Goal: Transaction & Acquisition: Download file/media

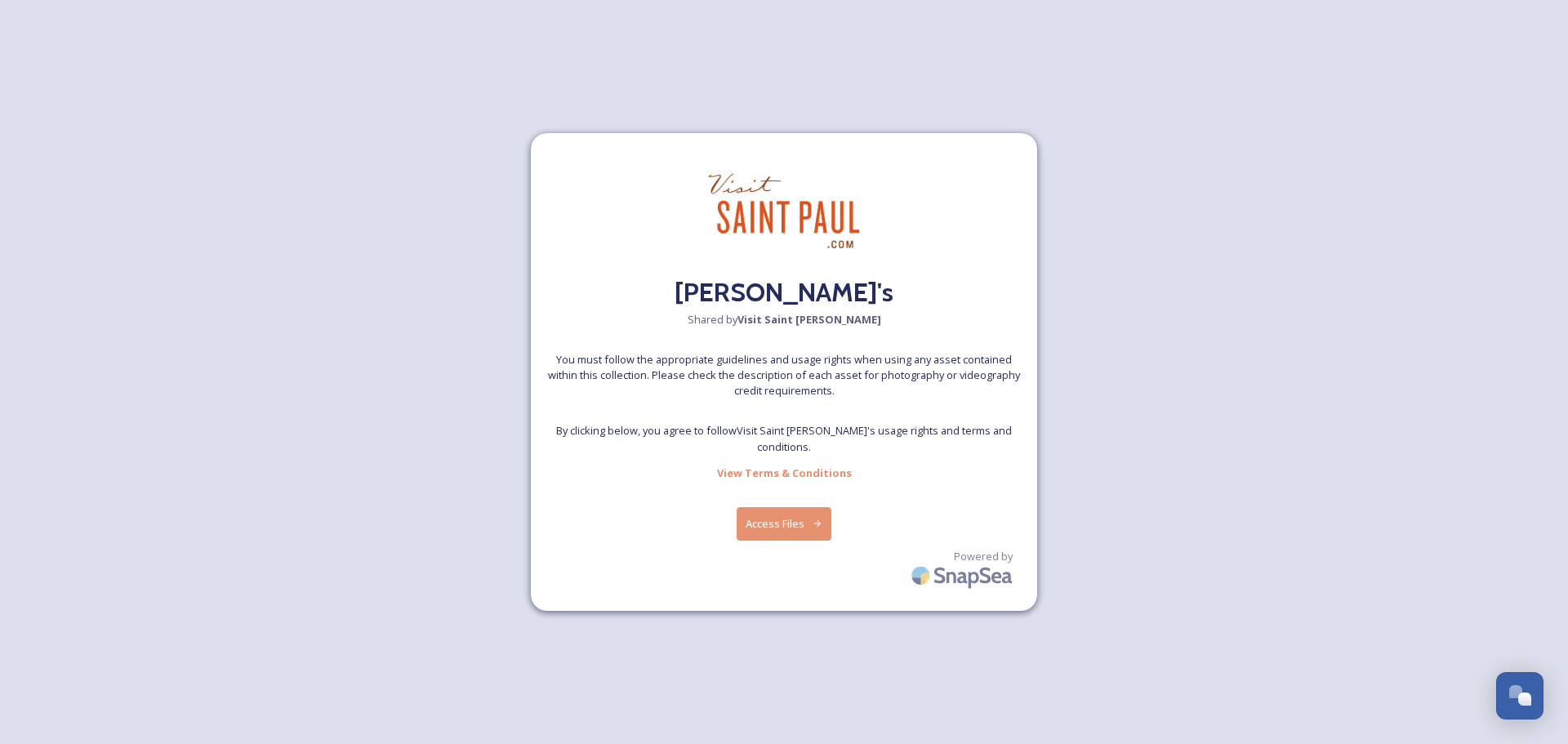
click at [801, 521] on button "Access Files" at bounding box center [784, 523] width 95 height 34
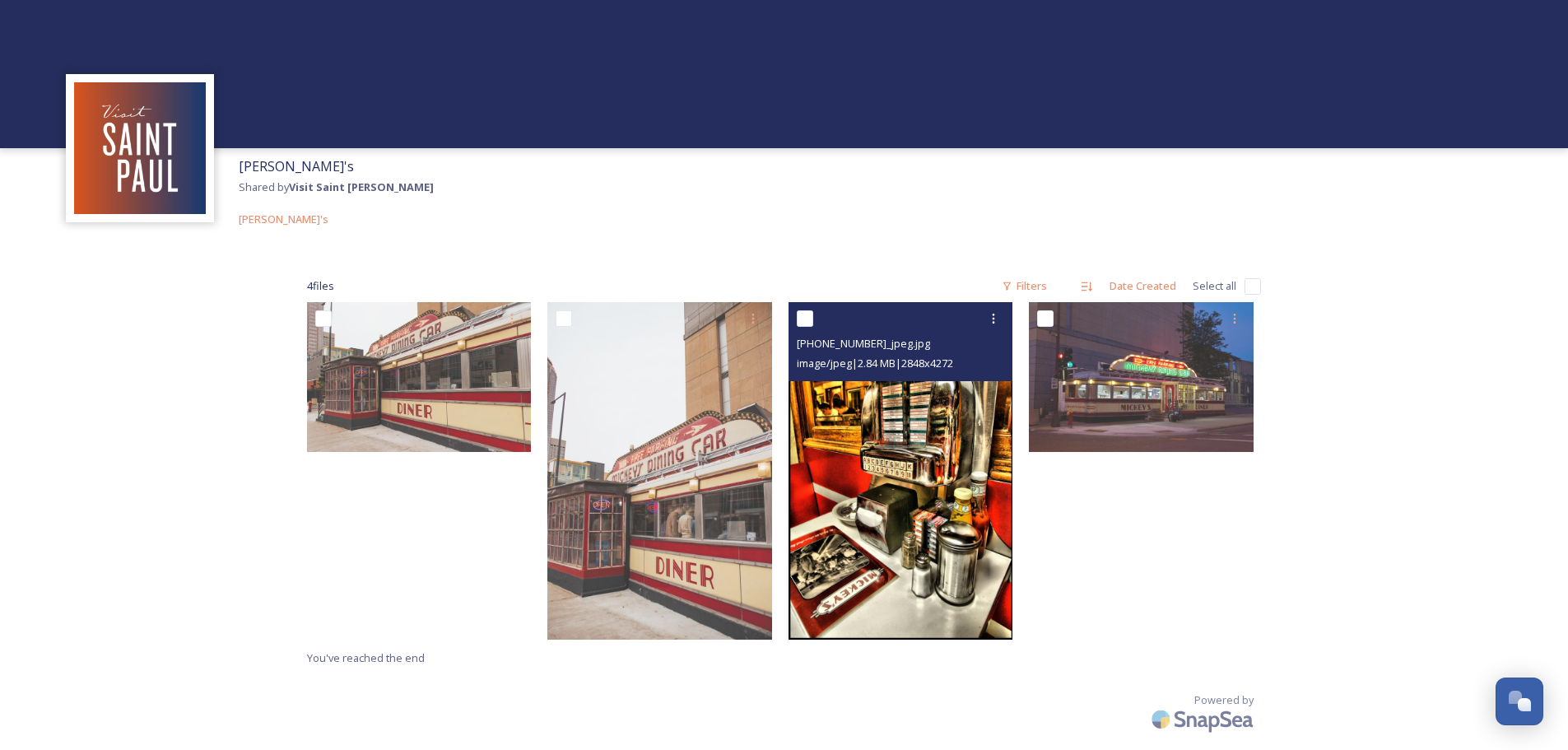
click at [947, 427] on img at bounding box center [901, 471] width 224 height 337
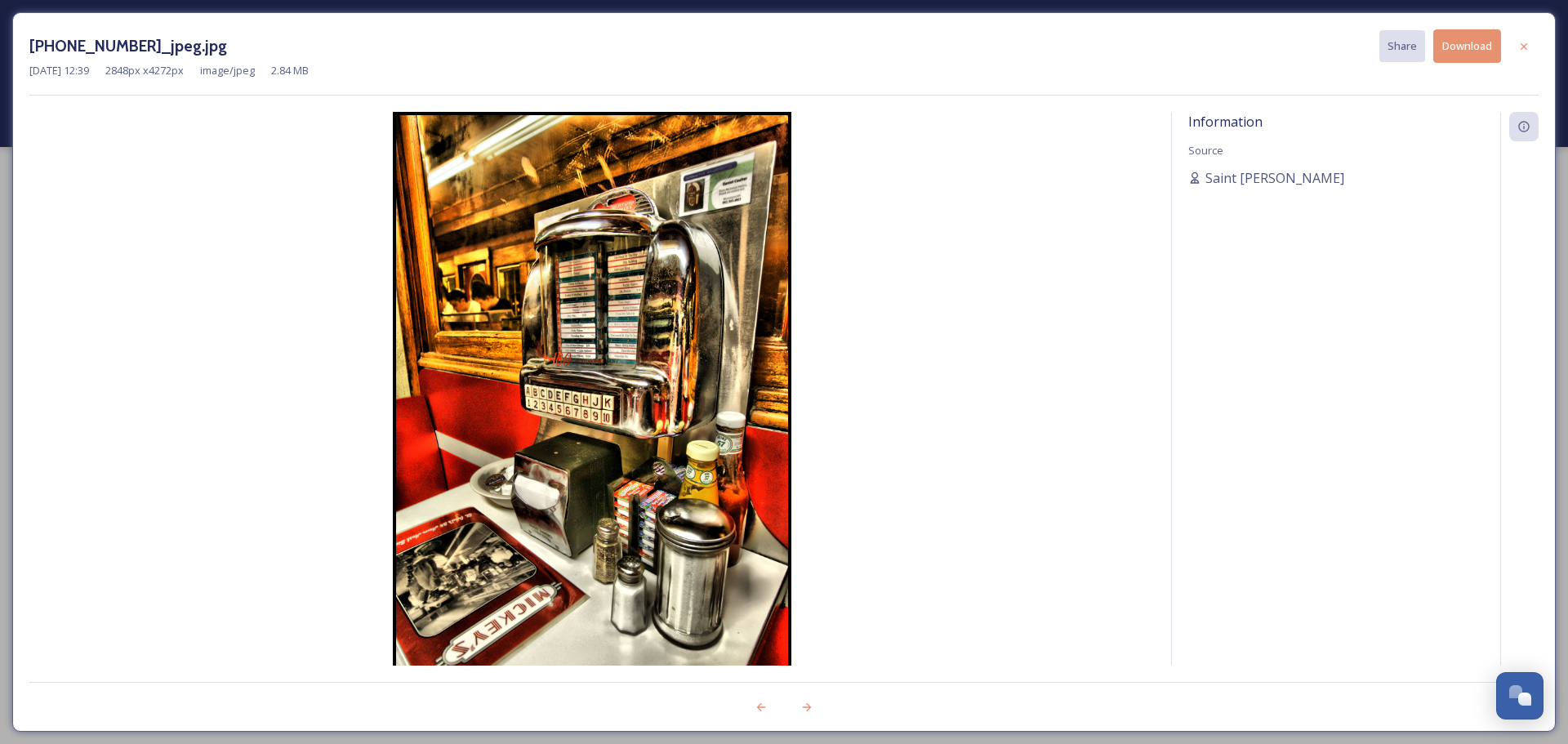
click at [1481, 41] on button "Download" at bounding box center [1467, 46] width 67 height 34
click at [1518, 49] on icon at bounding box center [1524, 47] width 13 height 13
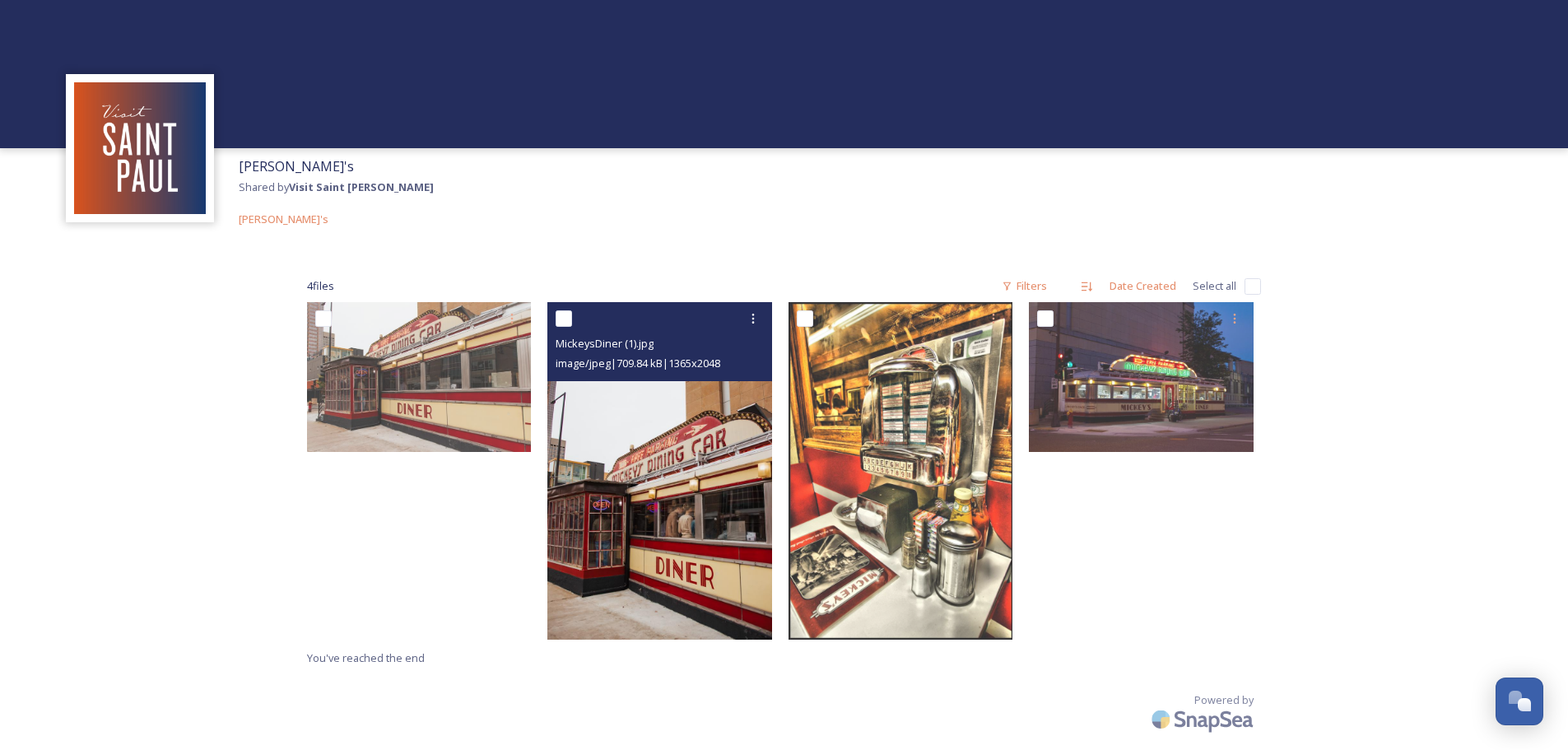
click at [688, 481] on img at bounding box center [660, 471] width 224 height 337
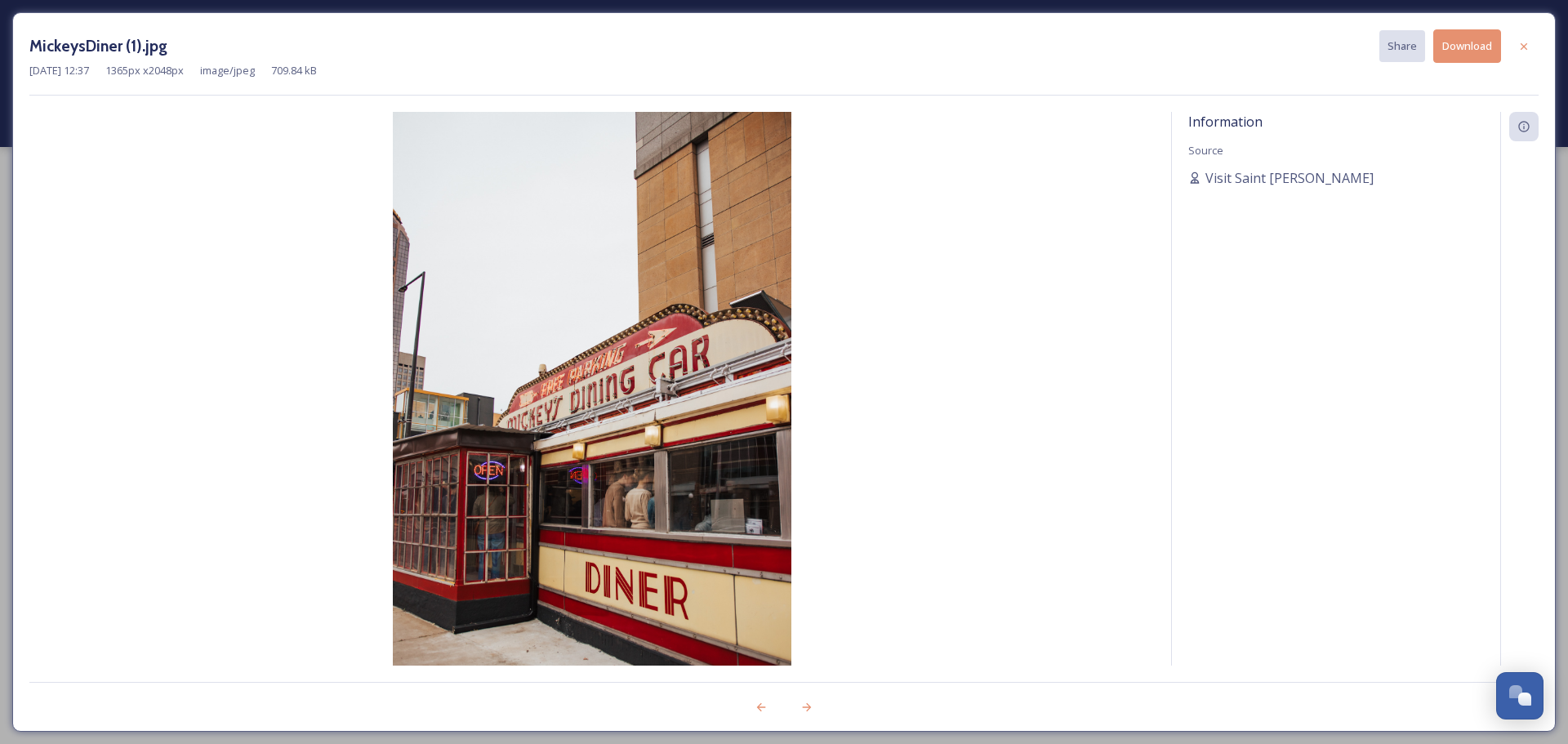
click at [1476, 50] on button "Download" at bounding box center [1467, 46] width 67 height 34
click at [1527, 51] on icon at bounding box center [1524, 47] width 13 height 13
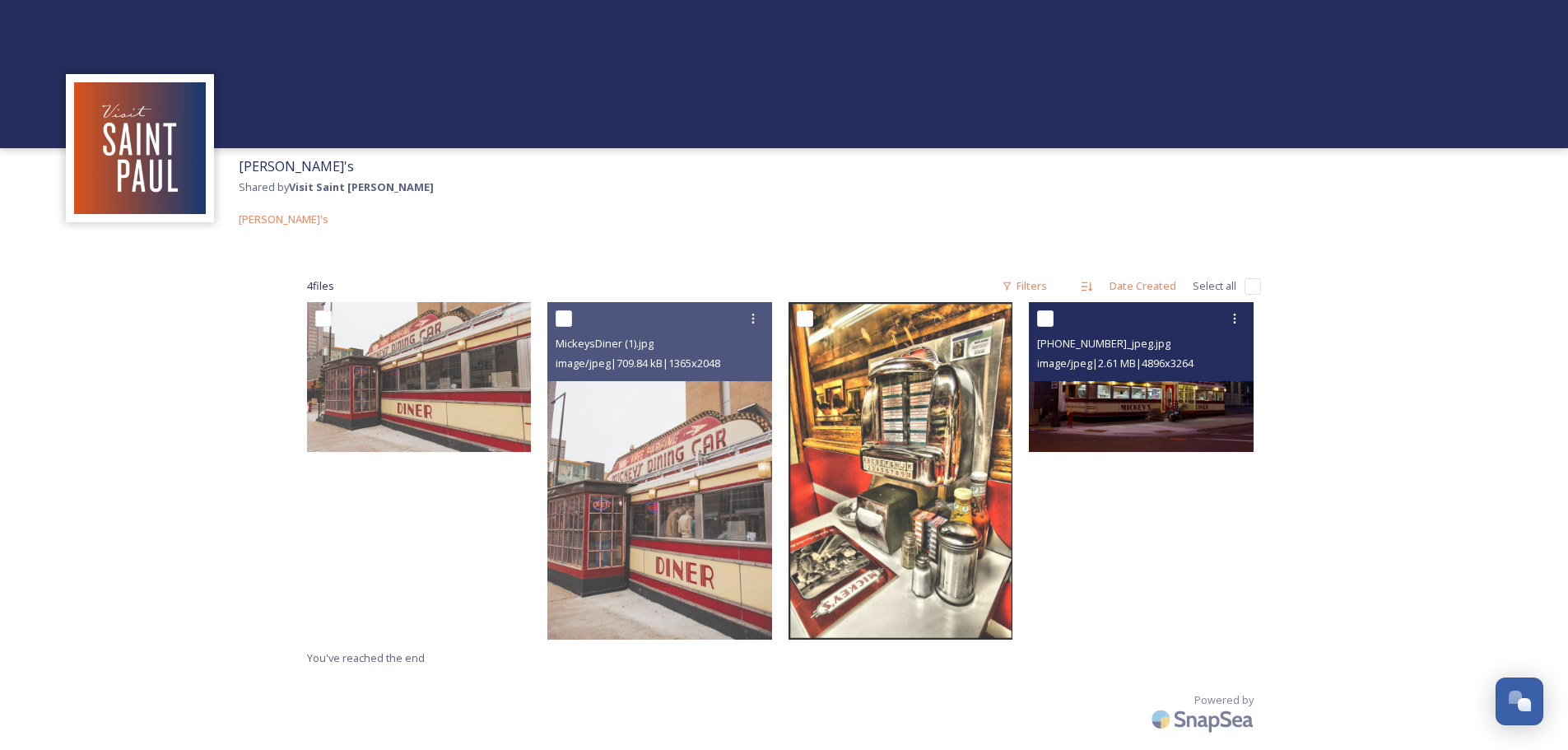
click at [1163, 409] on img at bounding box center [1141, 377] width 224 height 150
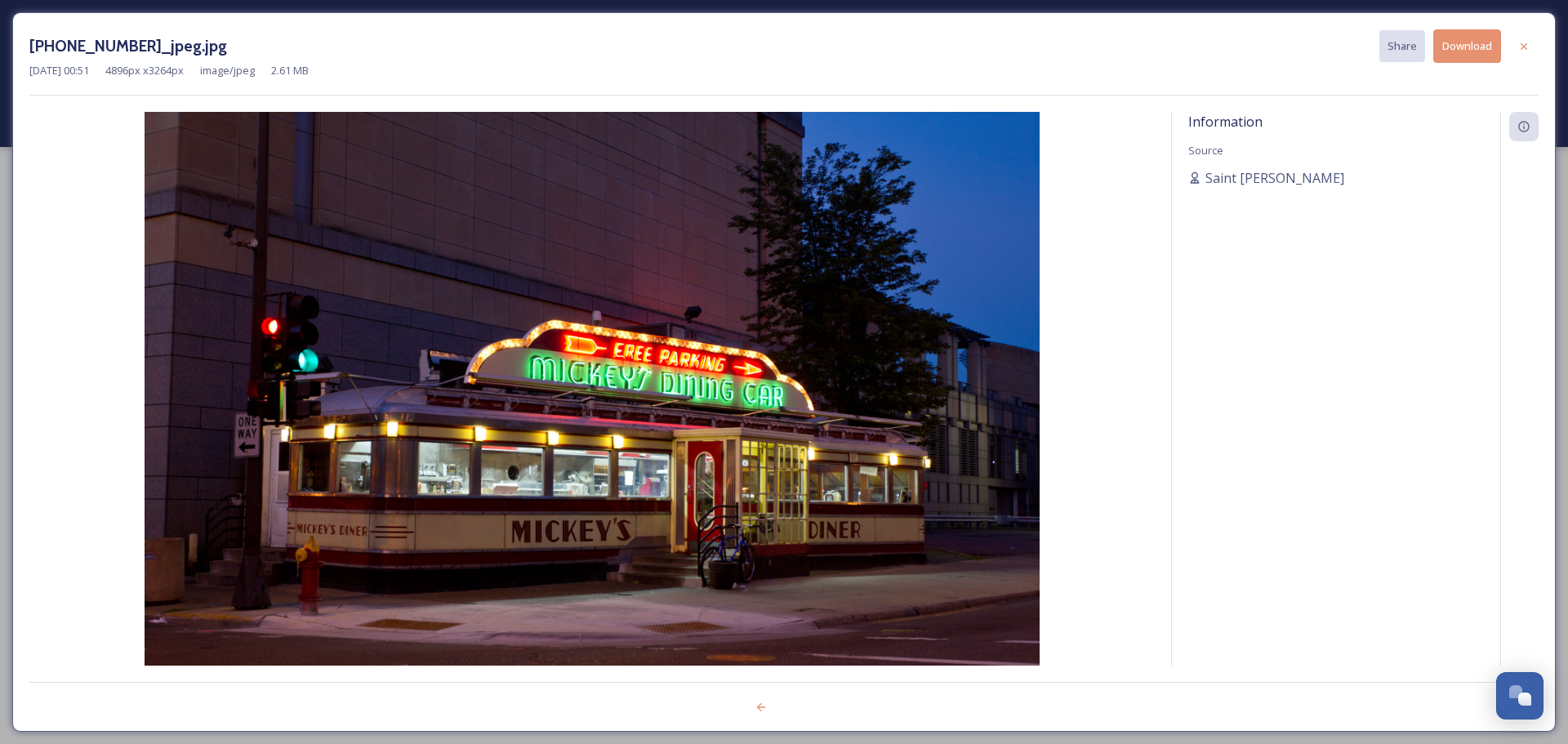
click at [1465, 44] on button "Download" at bounding box center [1467, 46] width 67 height 34
click at [1523, 42] on icon at bounding box center [1524, 47] width 13 height 13
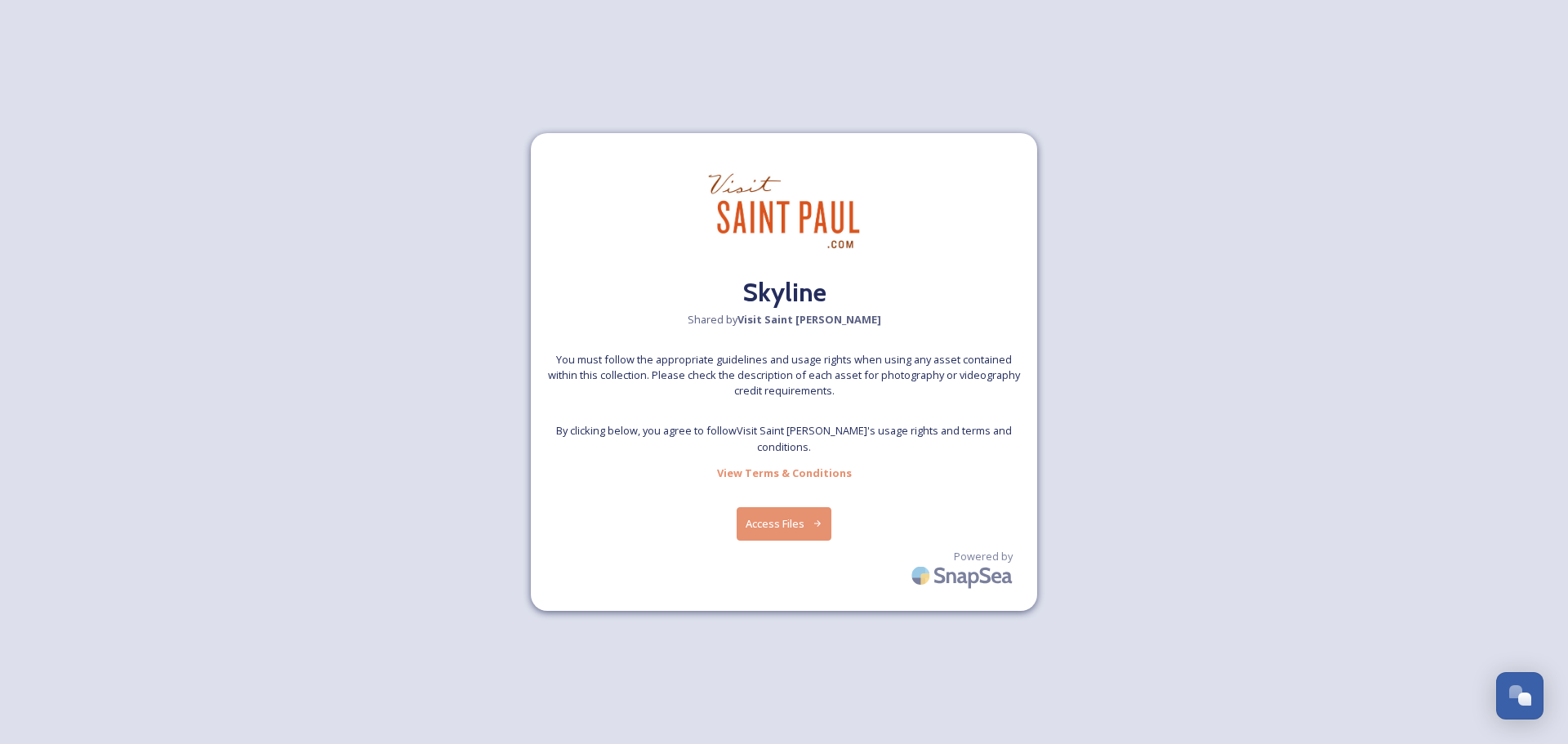
drag, startPoint x: 789, startPoint y: 537, endPoint x: 798, endPoint y: 520, distance: 19.2
click at [788, 537] on div "Skyline Shared by Visit Saint [PERSON_NAME] You must follow the appropriate gui…" at bounding box center [784, 371] width 507 height 478
click at [798, 519] on button "Access Files" at bounding box center [784, 523] width 95 height 34
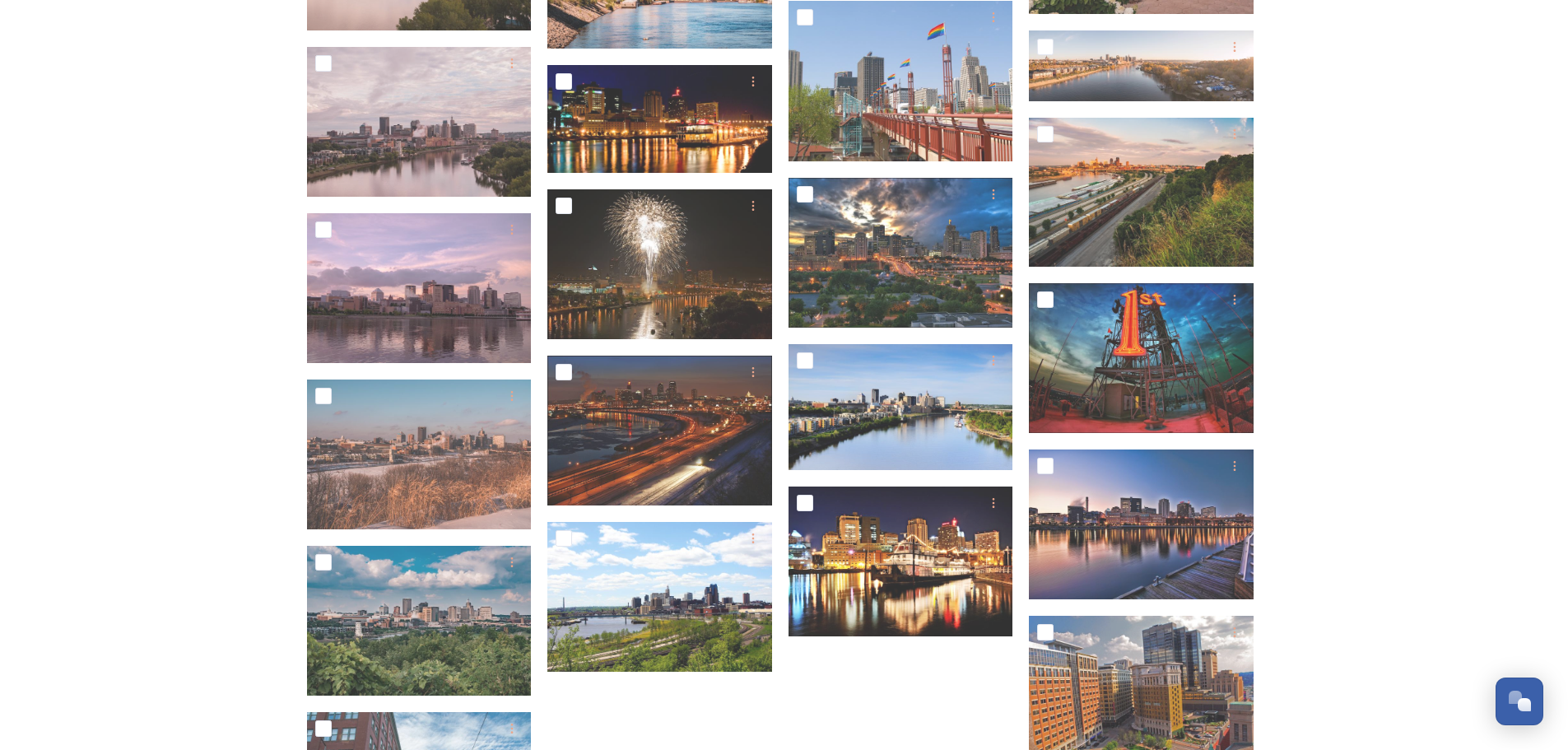
scroll to position [4796, 0]
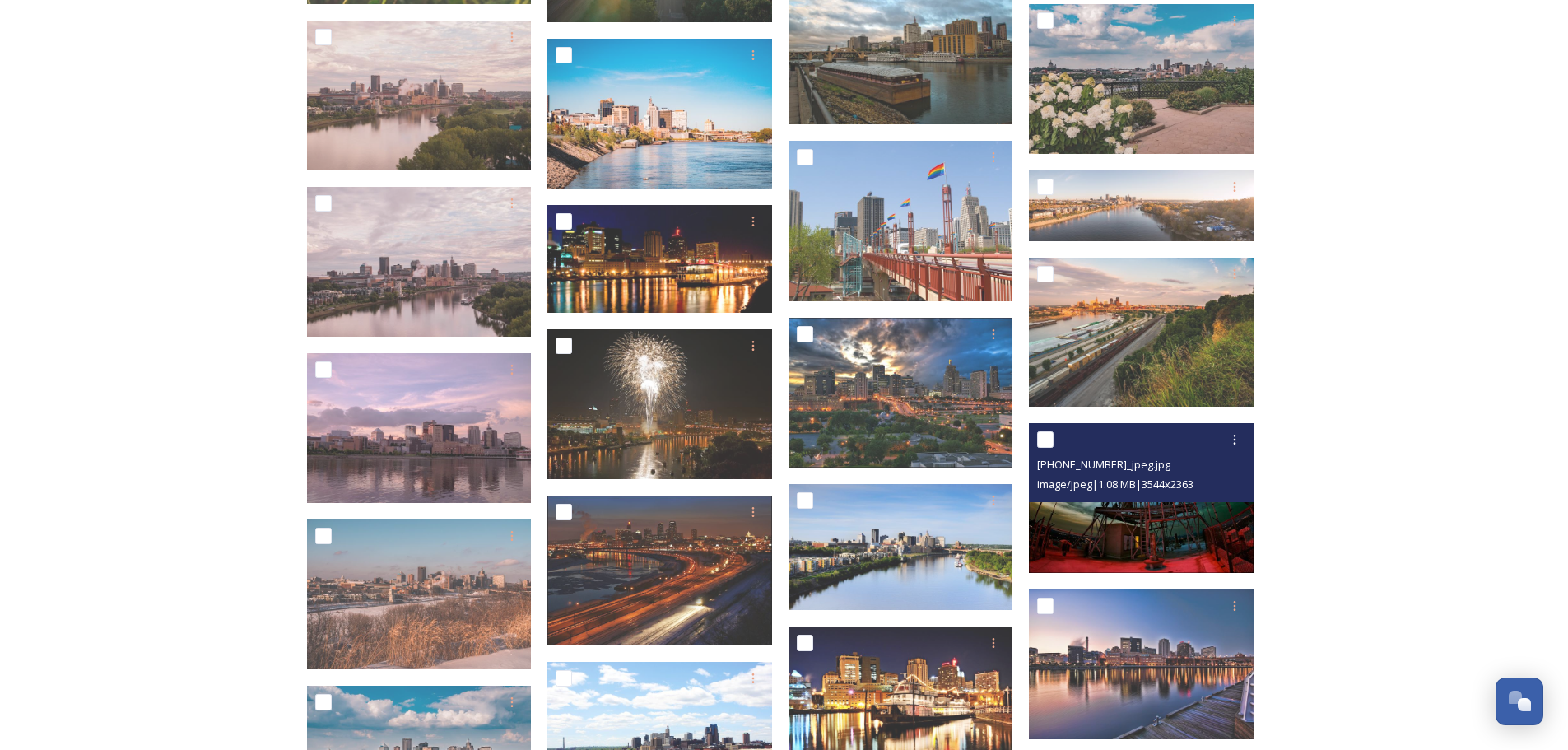
click at [1161, 530] on img at bounding box center [1141, 497] width 224 height 150
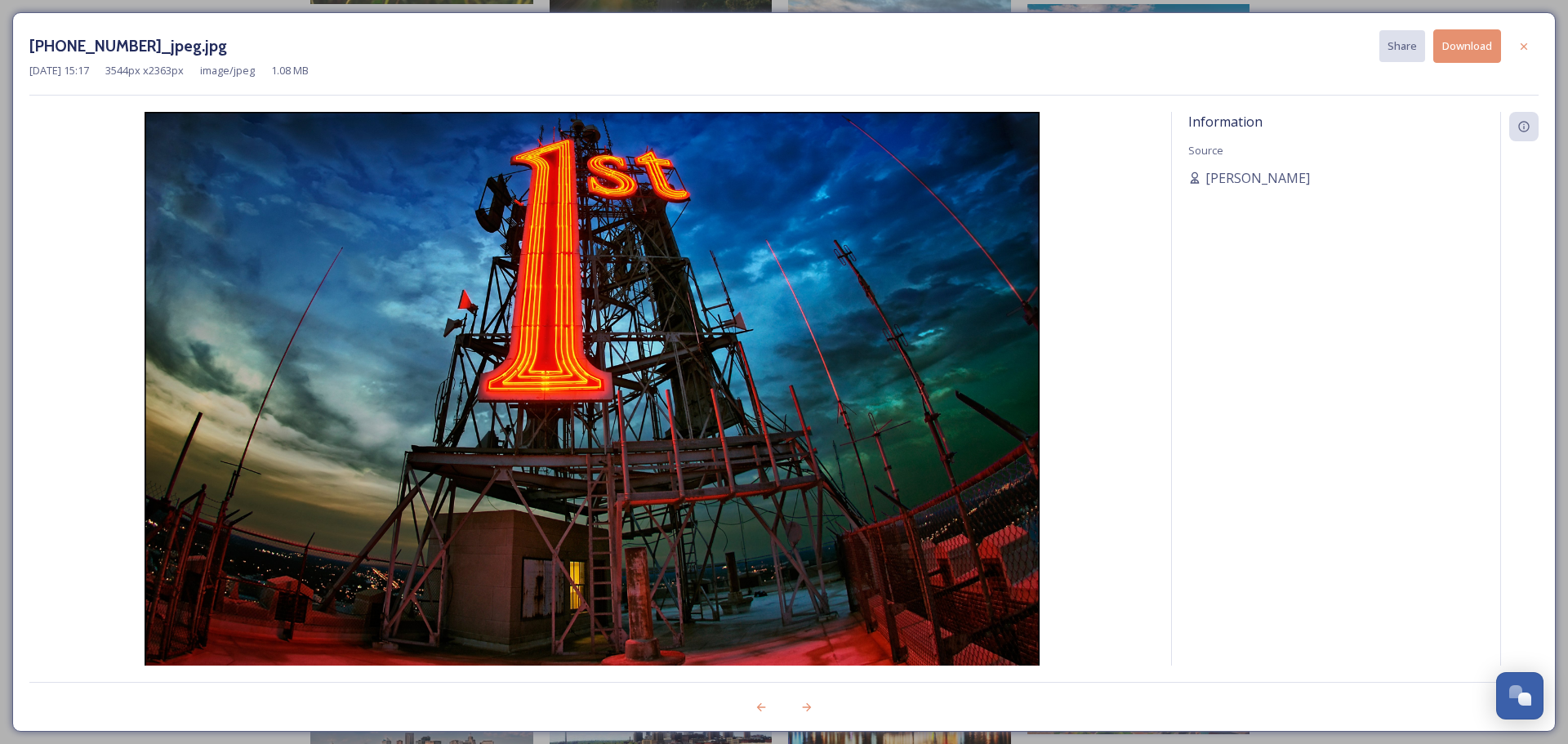
click at [1468, 44] on button "Download" at bounding box center [1467, 46] width 67 height 34
click at [1529, 50] on icon at bounding box center [1524, 47] width 13 height 13
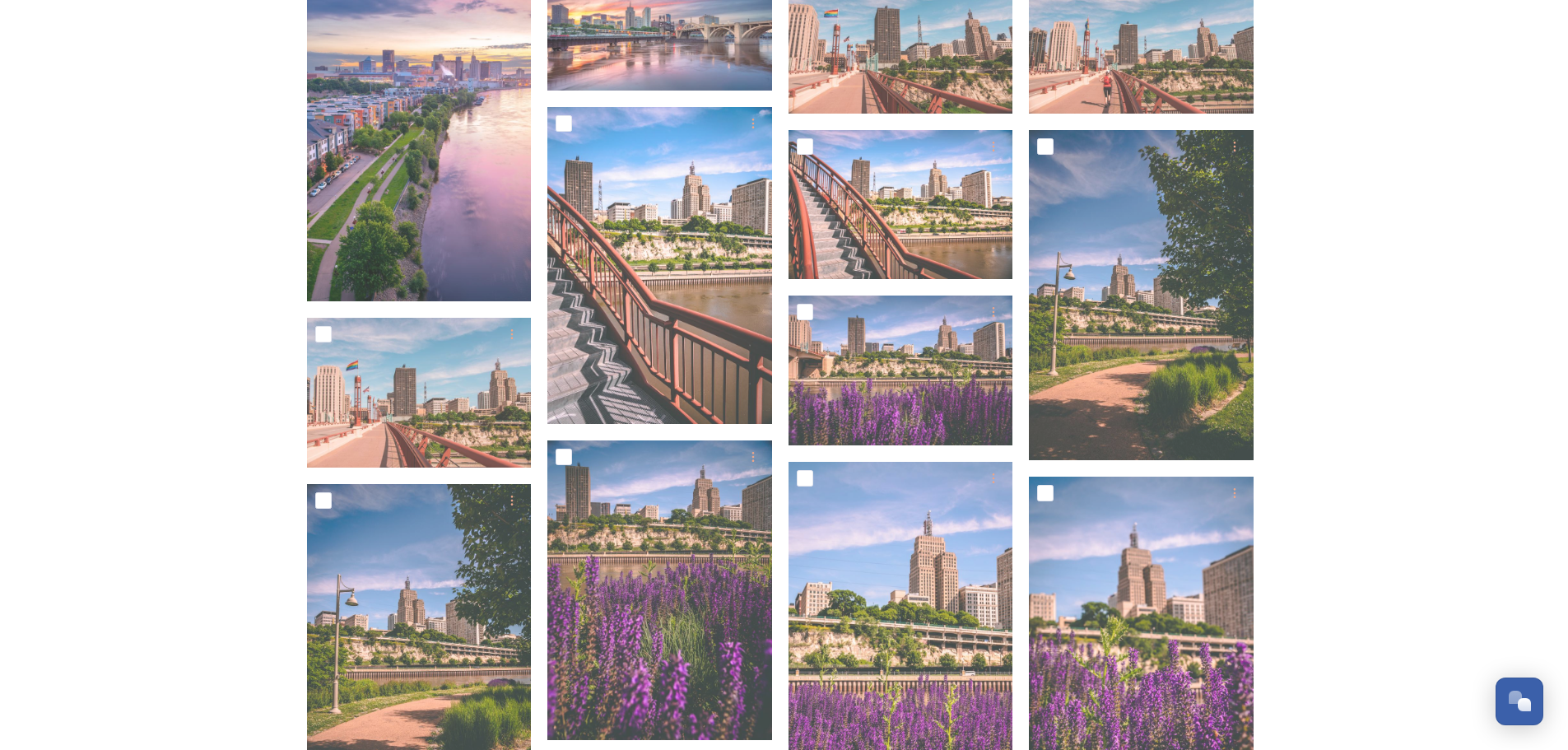
scroll to position [23, 0]
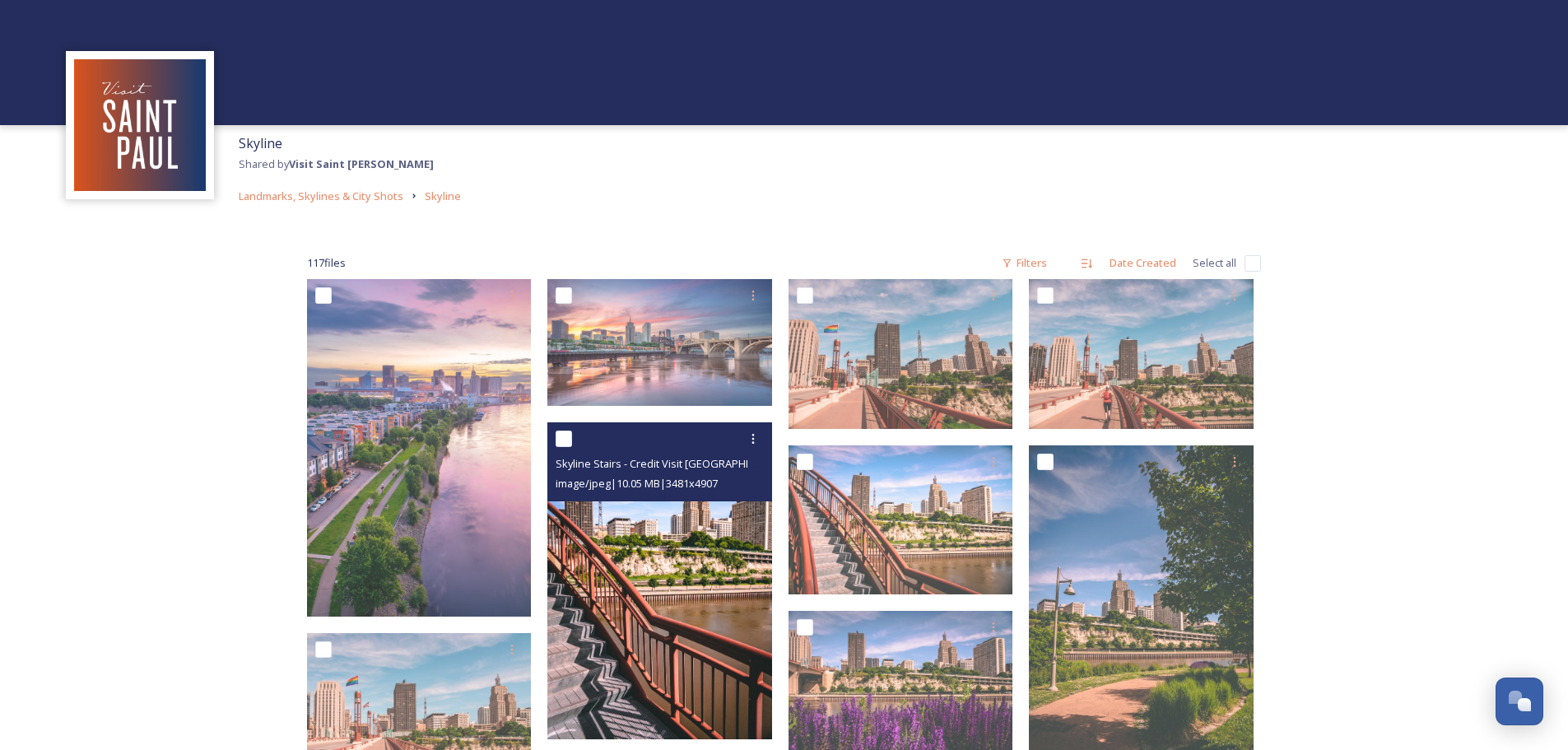
click at [721, 516] on img at bounding box center [660, 580] width 224 height 317
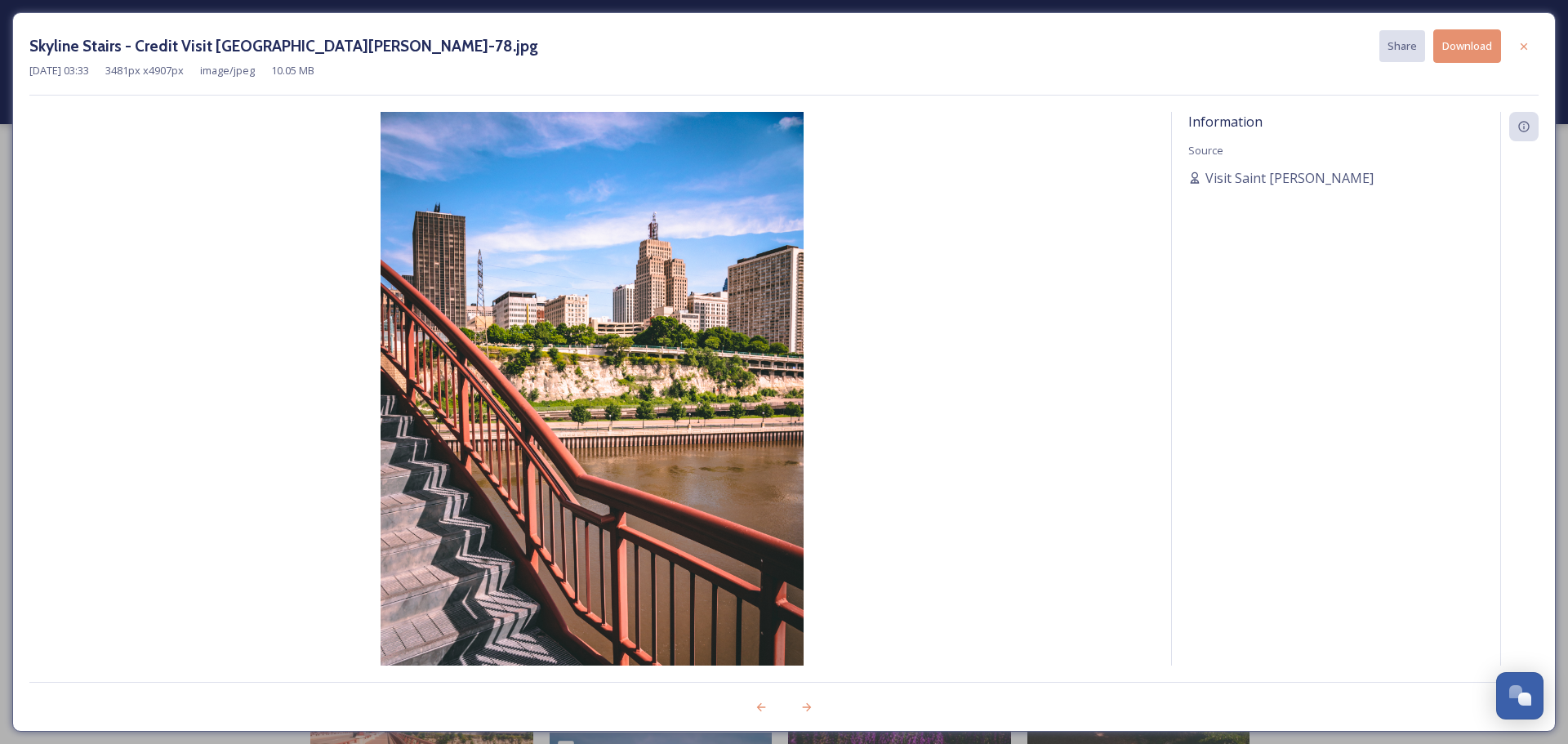
click at [1463, 44] on button "Download" at bounding box center [1467, 46] width 67 height 34
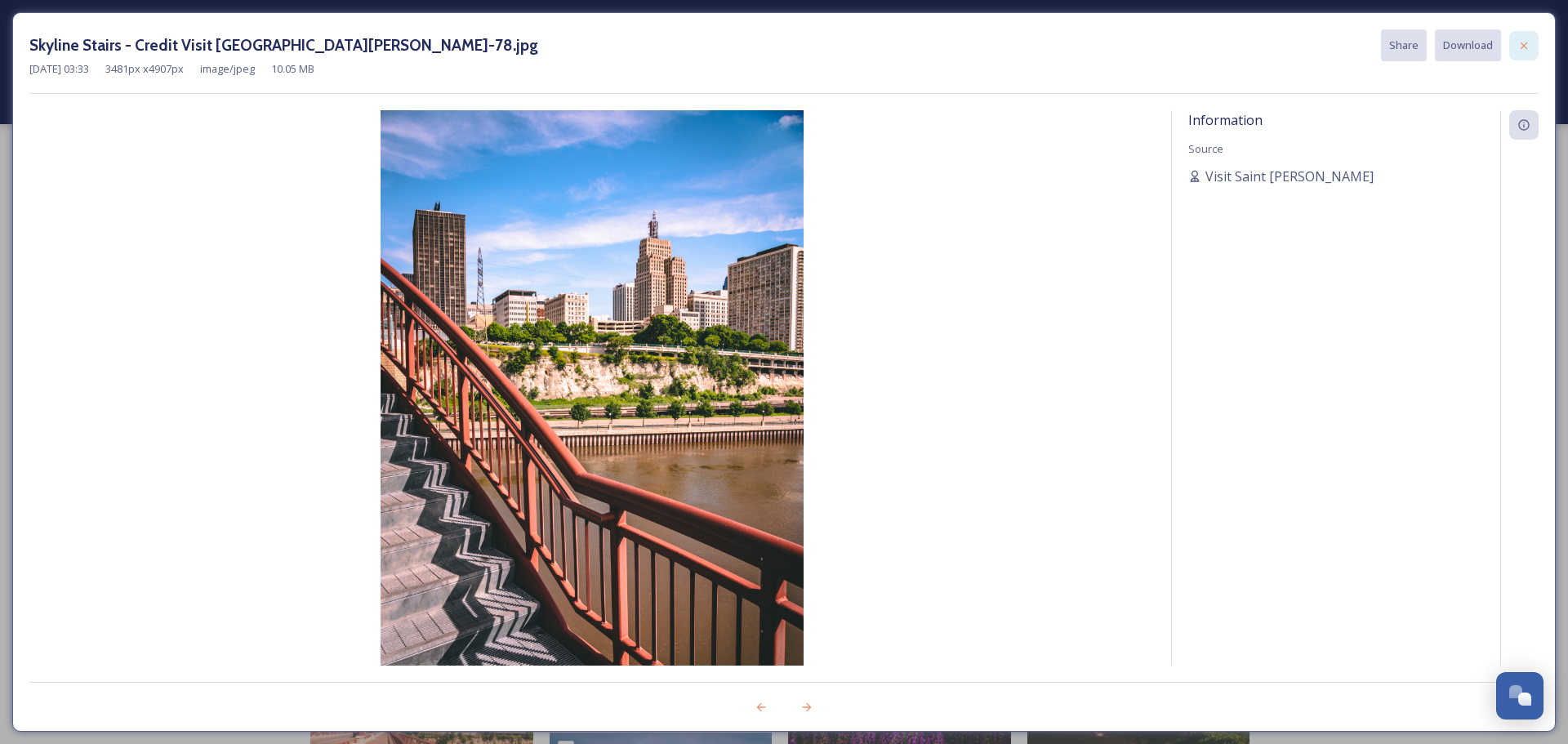
click at [1521, 44] on icon at bounding box center [1524, 46] width 13 height 13
